Goal: Transaction & Acquisition: Purchase product/service

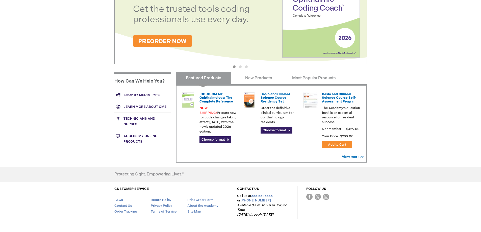
scroll to position [147, 0]
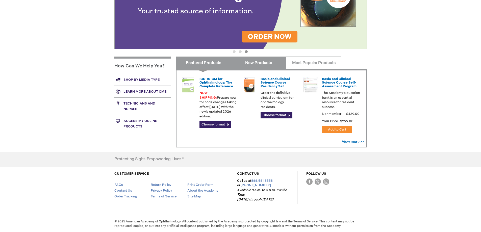
click at [261, 65] on link "New Products" at bounding box center [258, 63] width 55 height 13
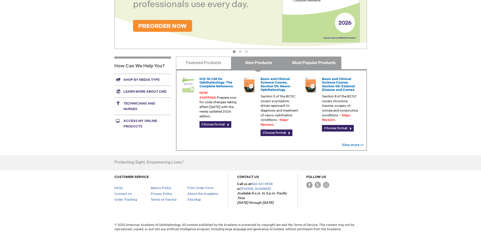
click at [313, 64] on link "Most Popular Products" at bounding box center [313, 63] width 55 height 13
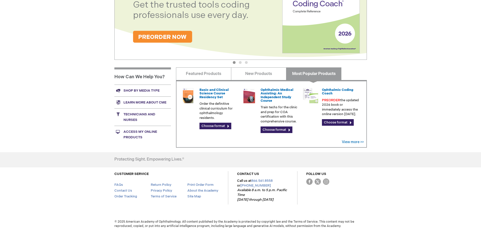
scroll to position [136, 0]
click at [316, 75] on link "Most Popular Products" at bounding box center [313, 73] width 55 height 13
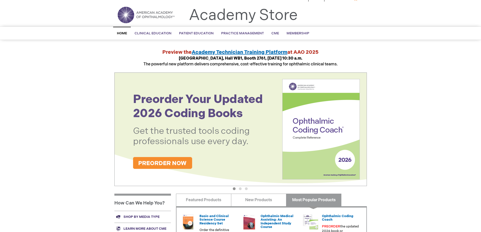
scroll to position [0, 0]
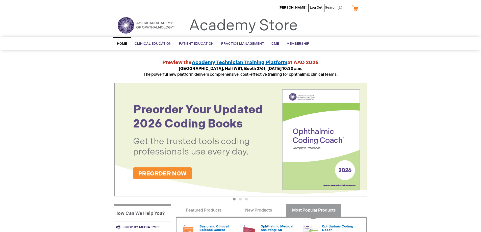
click at [357, 7] on link "My Cart" at bounding box center [357, 8] width 12 height 9
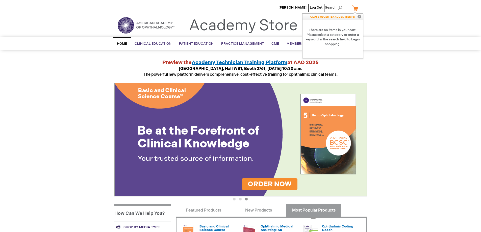
click at [118, 62] on div "Preview the Academy Technician Training Platform at AAO 2025 Academy Theater, H…" at bounding box center [240, 68] width 252 height 19
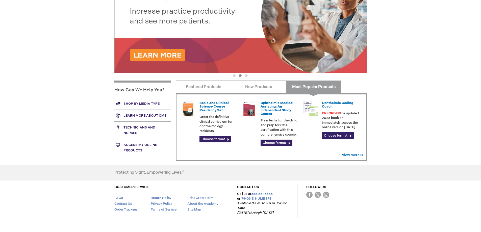
scroll to position [136, 0]
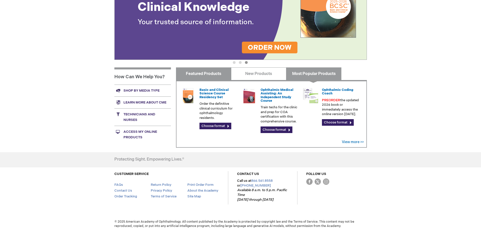
click at [204, 71] on link "Featured Products" at bounding box center [203, 73] width 55 height 13
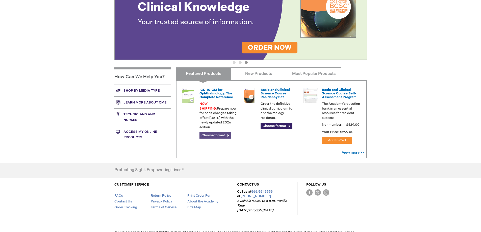
click at [212, 132] on link "Choose format" at bounding box center [215, 135] width 32 height 7
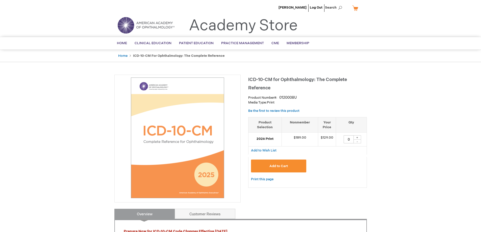
click at [357, 138] on div "+" at bounding box center [357, 137] width 8 height 4
type input "1"
click at [279, 165] on span "Add to Cart" at bounding box center [278, 166] width 18 height 4
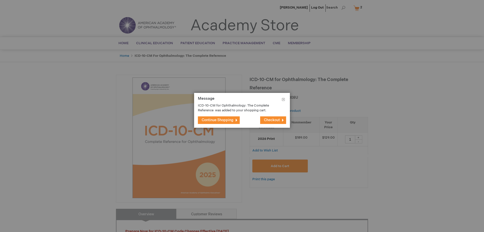
click at [230, 118] on button "Continue Shopping" at bounding box center [219, 120] width 42 height 8
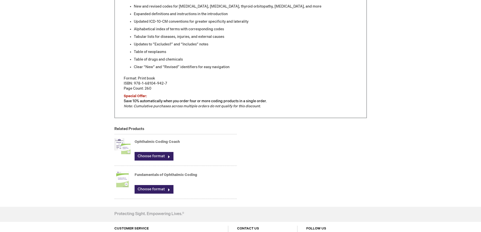
scroll to position [303, 0]
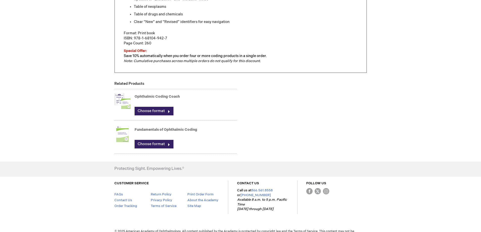
click at [125, 104] on img at bounding box center [122, 101] width 16 height 20
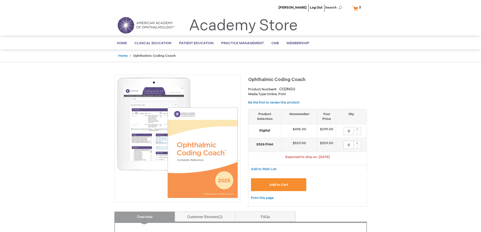
click at [355, 142] on div "+" at bounding box center [357, 143] width 8 height 4
type input "1"
click at [269, 182] on button "Add to Cart" at bounding box center [278, 184] width 55 height 13
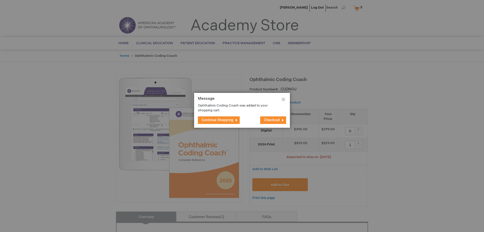
drag, startPoint x: 222, startPoint y: 117, endPoint x: 223, endPoint y: 123, distance: 5.9
click at [222, 118] on button "Continue Shopping" at bounding box center [219, 120] width 42 height 8
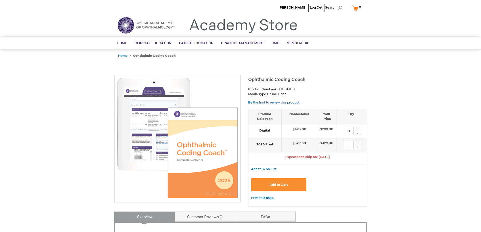
click at [354, 7] on link "My Cart 3 3 items" at bounding box center [357, 8] width 13 height 9
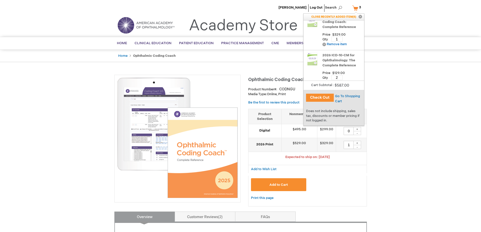
scroll to position [16, 0]
click at [340, 70] on input "2" at bounding box center [336, 69] width 11 height 5
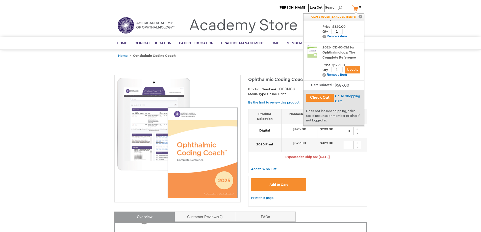
type input "1"
click at [350, 65] on div "Qty 1 Update" at bounding box center [341, 68] width 39 height 7
click at [352, 68] on span "Update" at bounding box center [352, 70] width 11 height 4
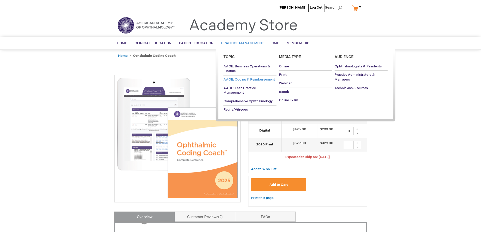
click at [239, 80] on span "AAOE: Coding & Reimbursement" at bounding box center [248, 79] width 51 height 4
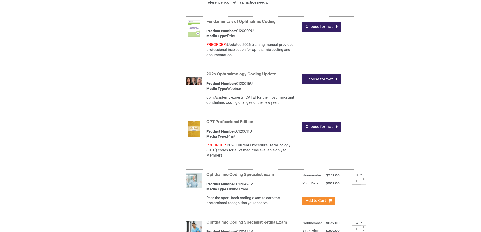
scroll to position [303, 0]
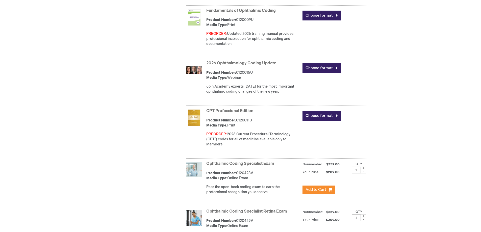
click at [191, 122] on img at bounding box center [194, 117] width 16 height 16
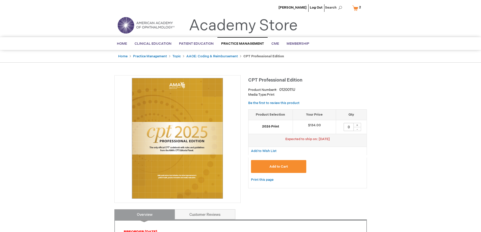
click at [357, 125] on div "+" at bounding box center [357, 125] width 8 height 4
type input "1"
click at [279, 164] on button "Add to Cart" at bounding box center [278, 166] width 55 height 13
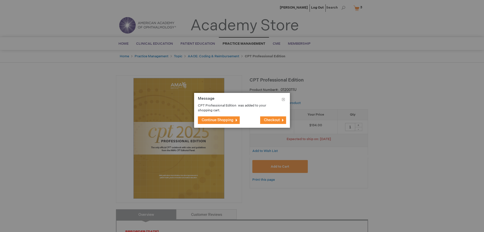
drag, startPoint x: 214, startPoint y: 120, endPoint x: 206, endPoint y: 131, distance: 13.9
click at [213, 121] on span "Continue Shopping" at bounding box center [218, 120] width 32 height 4
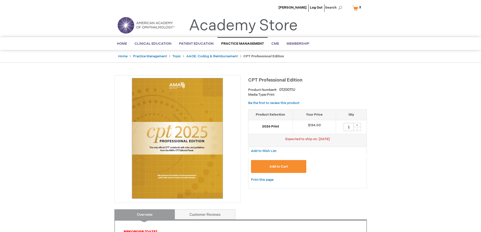
click at [356, 6] on link "My Cart 3 3 items" at bounding box center [357, 8] width 13 height 9
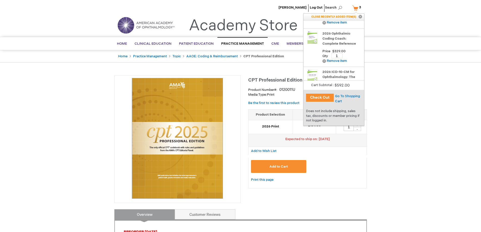
scroll to position [50, 0]
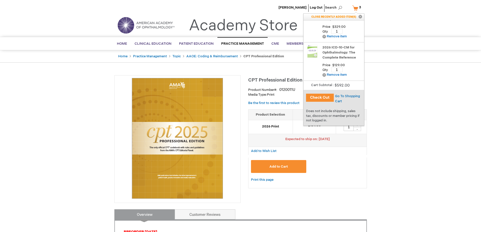
click at [343, 18] on p "CLOSE RECENTLY ADDED ITEM(S) Close" at bounding box center [333, 17] width 61 height 7
drag, startPoint x: 318, startPoint y: 96, endPoint x: 321, endPoint y: 104, distance: 8.6
click at [318, 96] on button "Check Out" at bounding box center [320, 98] width 28 height 8
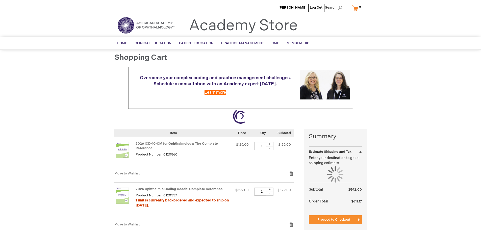
select select "US"
select select "64"
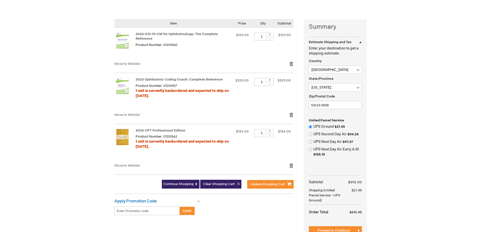
scroll to position [101, 0]
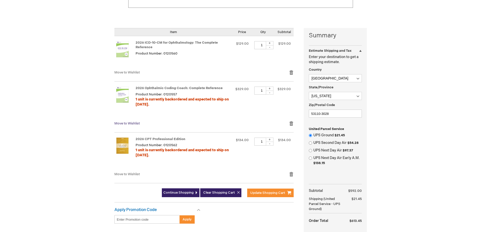
click at [133, 121] on span "Move to Wishlist" at bounding box center [126, 123] width 25 height 4
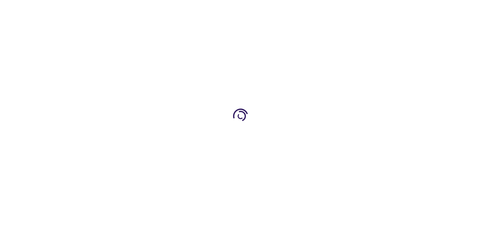
select select "US"
select select "64"
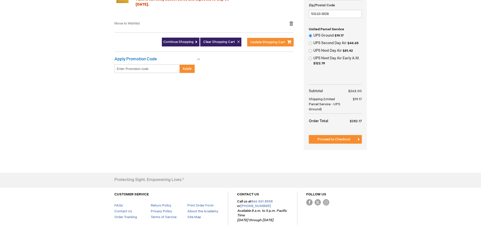
scroll to position [227, 0]
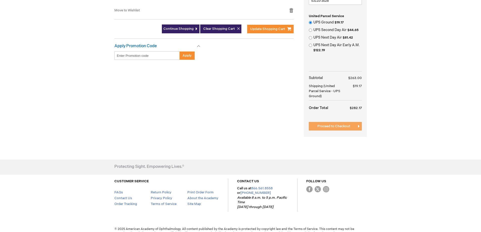
click at [335, 125] on span "Proceed to Checkout" at bounding box center [333, 126] width 33 height 4
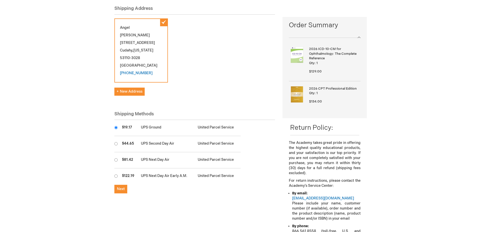
scroll to position [76, 0]
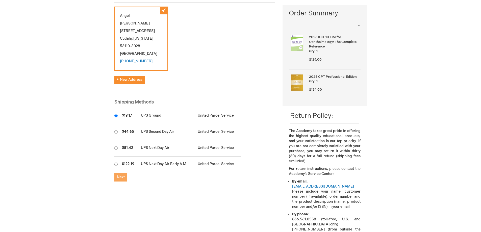
click at [121, 175] on span "Next" at bounding box center [121, 177] width 8 height 4
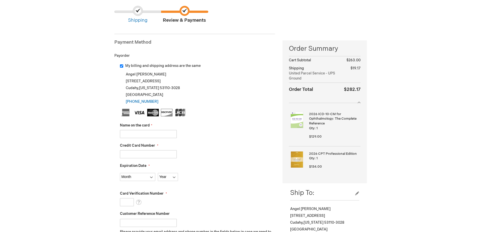
scroll to position [50, 0]
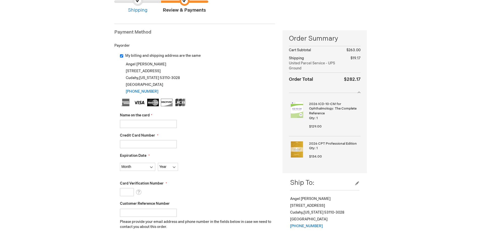
click at [144, 125] on input "Name on the card" at bounding box center [148, 124] width 57 height 8
type input "Thomas Alpren"
type input "4177950039433458"
select select "3"
click at [168, 170] on select "Year 2025 2026 2027 2028 2029 2030 2031 2032 2033 2034 2035" at bounding box center [168, 167] width 20 height 8
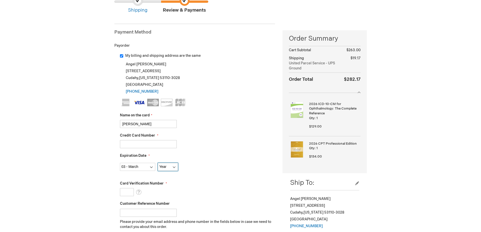
select select "2026"
click at [158, 163] on select "Year 2025 2026 2027 2028 2029 2030 2031 2032 2033 2034 2035" at bounding box center [168, 167] width 20 height 8
click at [126, 189] on input "Card Verification Number" at bounding box center [127, 192] width 14 height 8
type input "109"
click at [234, 152] on fieldset "Name on the card Thomas Alpren Credit Card Number 4177950039433458 Expiration D…" at bounding box center [197, 188] width 155 height 179
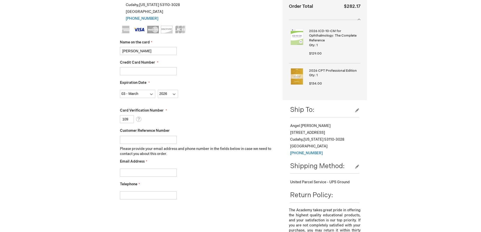
scroll to position [126, 0]
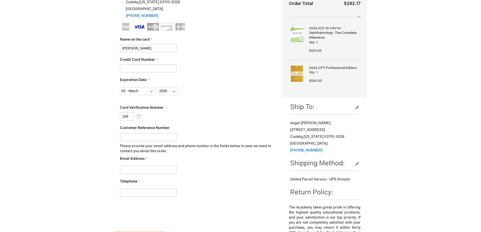
click at [132, 167] on input "Email Address" at bounding box center [148, 170] width 57 height 8
type input "amarti@oasceye.com"
type input "4142944660"
checkbox input "true"
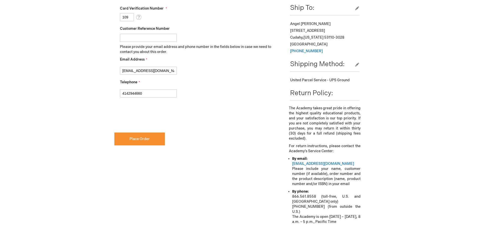
scroll to position [227, 0]
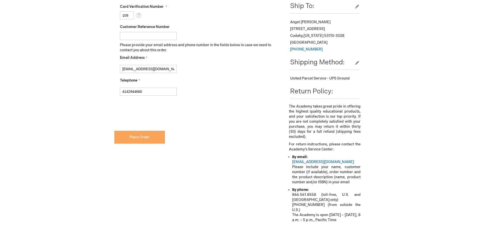
click at [146, 140] on button "Place Order" at bounding box center [139, 137] width 50 height 13
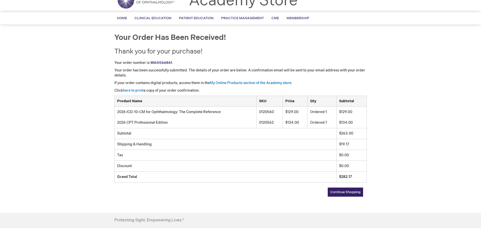
scroll to position [25, 0]
click at [136, 90] on link "here to print" at bounding box center [133, 90] width 20 height 4
